Goal: Task Accomplishment & Management: Manage account settings

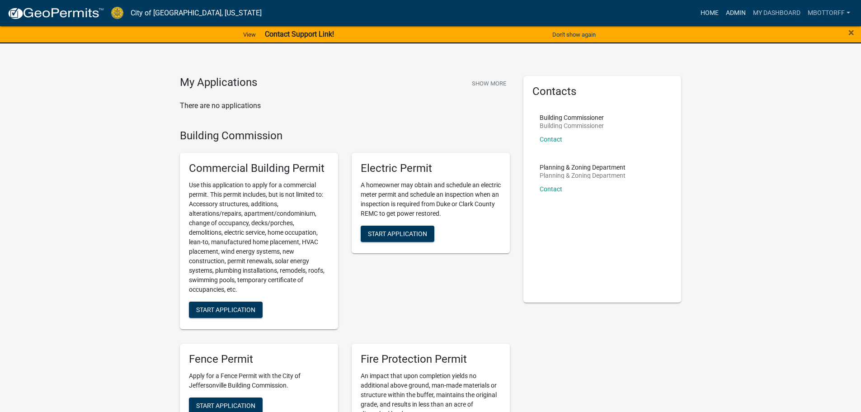
drag, startPoint x: 731, startPoint y: 14, endPoint x: 714, endPoint y: 14, distance: 17.6
click at [732, 14] on link "Admin" at bounding box center [735, 13] width 27 height 17
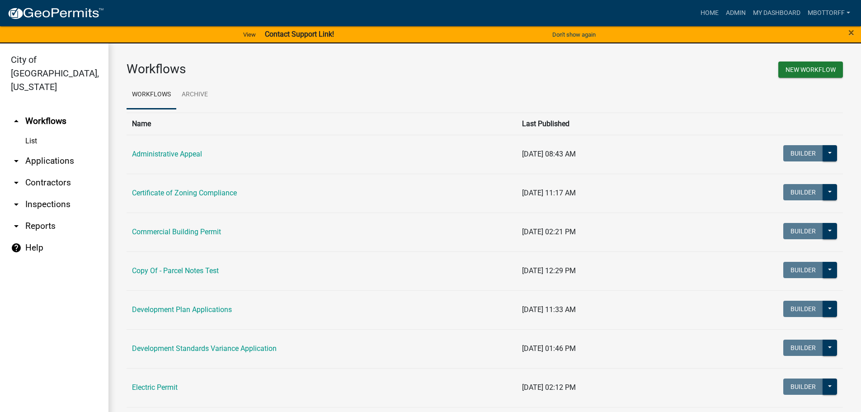
click at [35, 150] on link "arrow_drop_down Applications" at bounding box center [54, 161] width 108 height 22
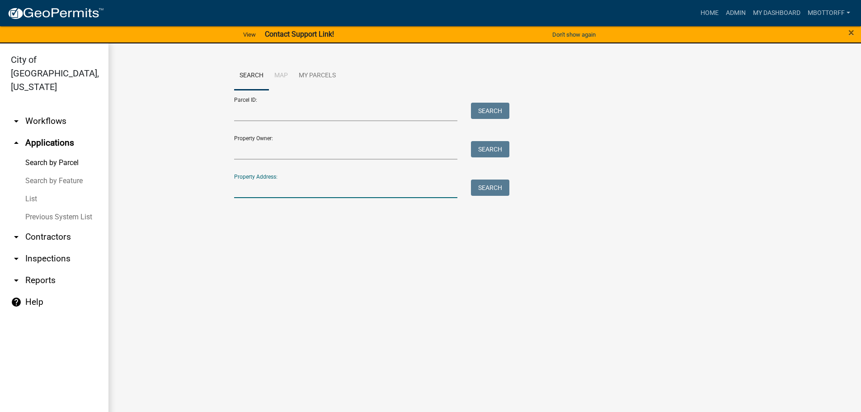
click at [267, 188] on input "Property Address:" at bounding box center [346, 188] width 224 height 19
type input "1528 B"
click at [492, 185] on button "Search" at bounding box center [490, 187] width 38 height 16
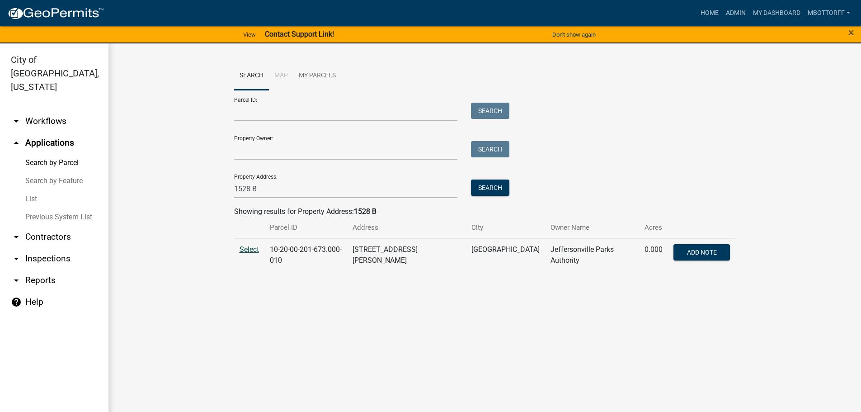
click at [248, 250] on span "Select" at bounding box center [249, 249] width 19 height 9
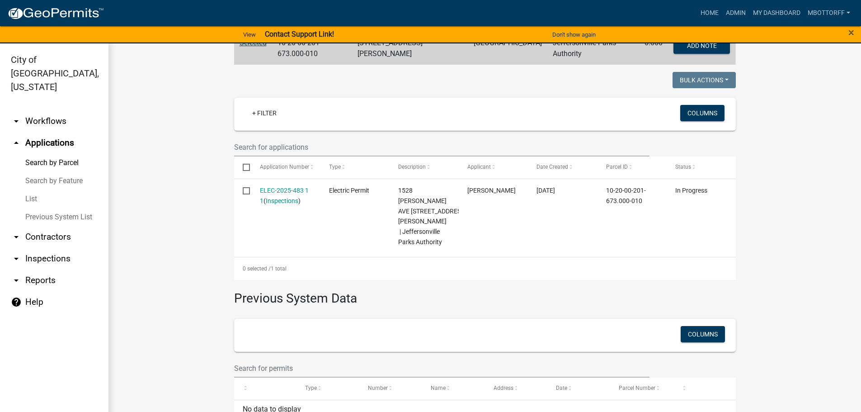
scroll to position [226, 0]
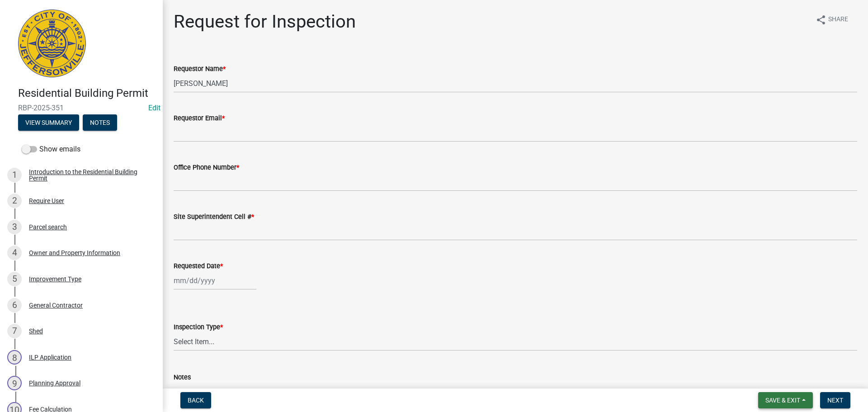
click at [777, 402] on span "Save & Exit" at bounding box center [782, 399] width 35 height 7
click at [775, 377] on button "Save & Exit" at bounding box center [776, 377] width 72 height 22
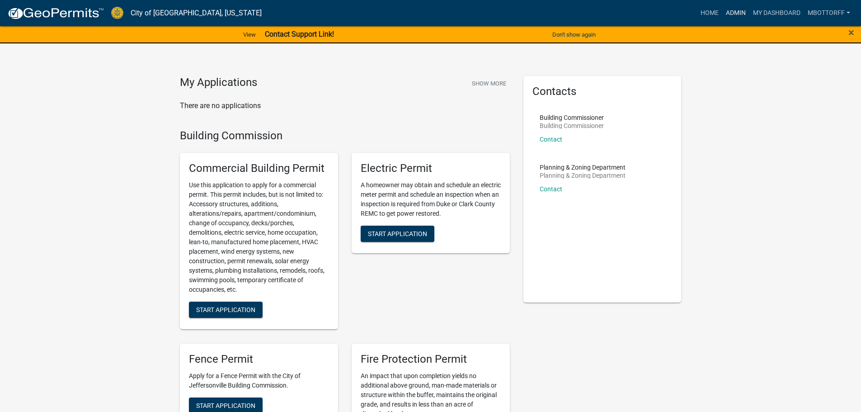
click at [729, 10] on link "Admin" at bounding box center [735, 13] width 27 height 17
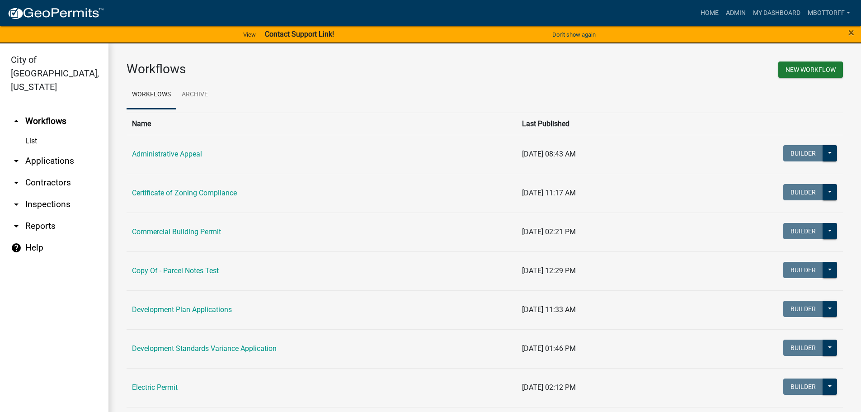
click at [48, 193] on link "arrow_drop_down Inspections" at bounding box center [54, 204] width 108 height 22
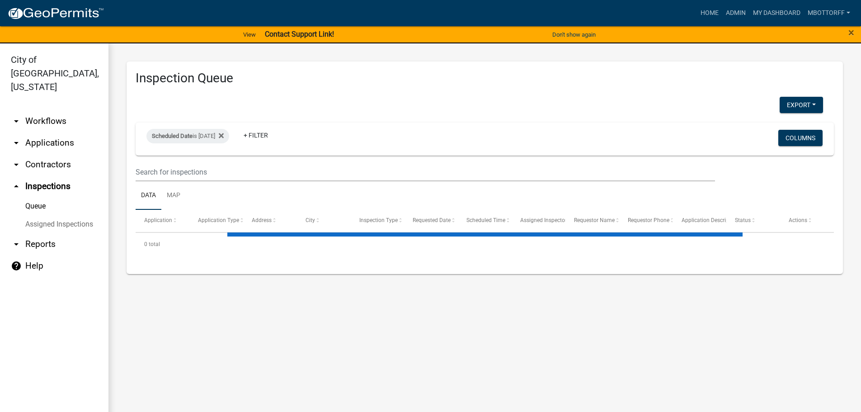
select select "3: 100"
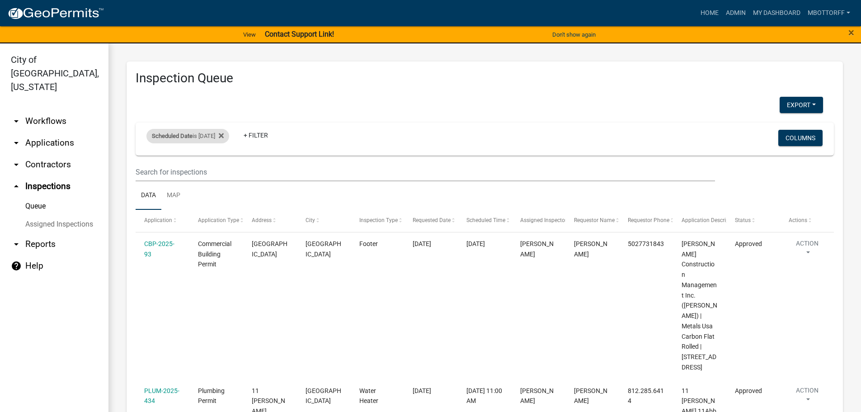
click at [216, 136] on div "Scheduled Date is 09/17/2025" at bounding box center [187, 136] width 83 height 14
click at [220, 168] on input "2025-09-17" at bounding box center [195, 169] width 63 height 19
type input "2025-09-18"
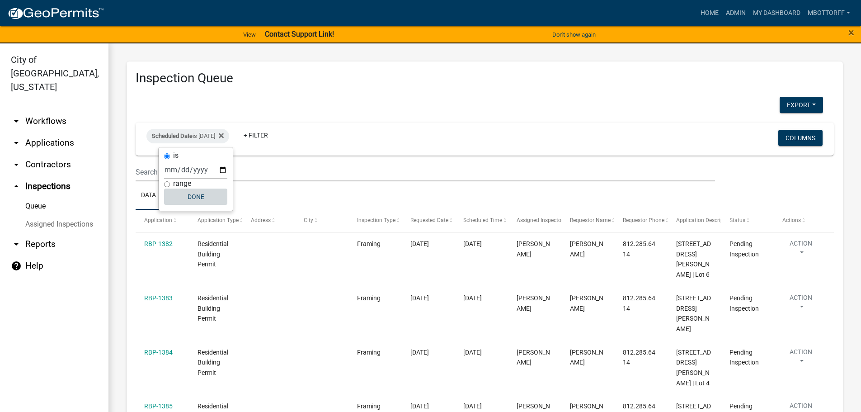
click at [194, 198] on button "Done" at bounding box center [195, 196] width 63 height 16
click at [784, 103] on button "Export" at bounding box center [801, 105] width 43 height 16
click at [747, 127] on button "Excel Format (.xlsx)" at bounding box center [780, 128] width 85 height 22
